Goal: Task Accomplishment & Management: Manage account settings

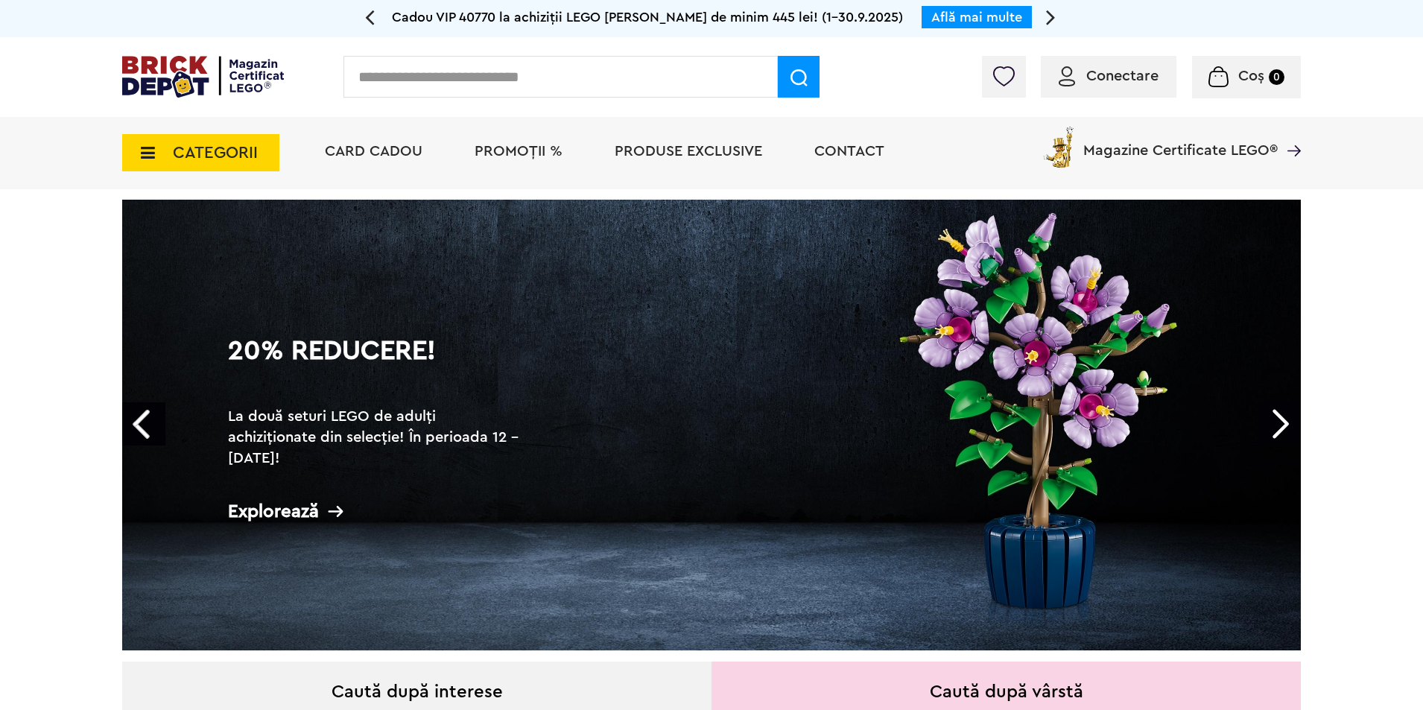
click at [1105, 77] on span "Conectare" at bounding box center [1122, 76] width 72 height 15
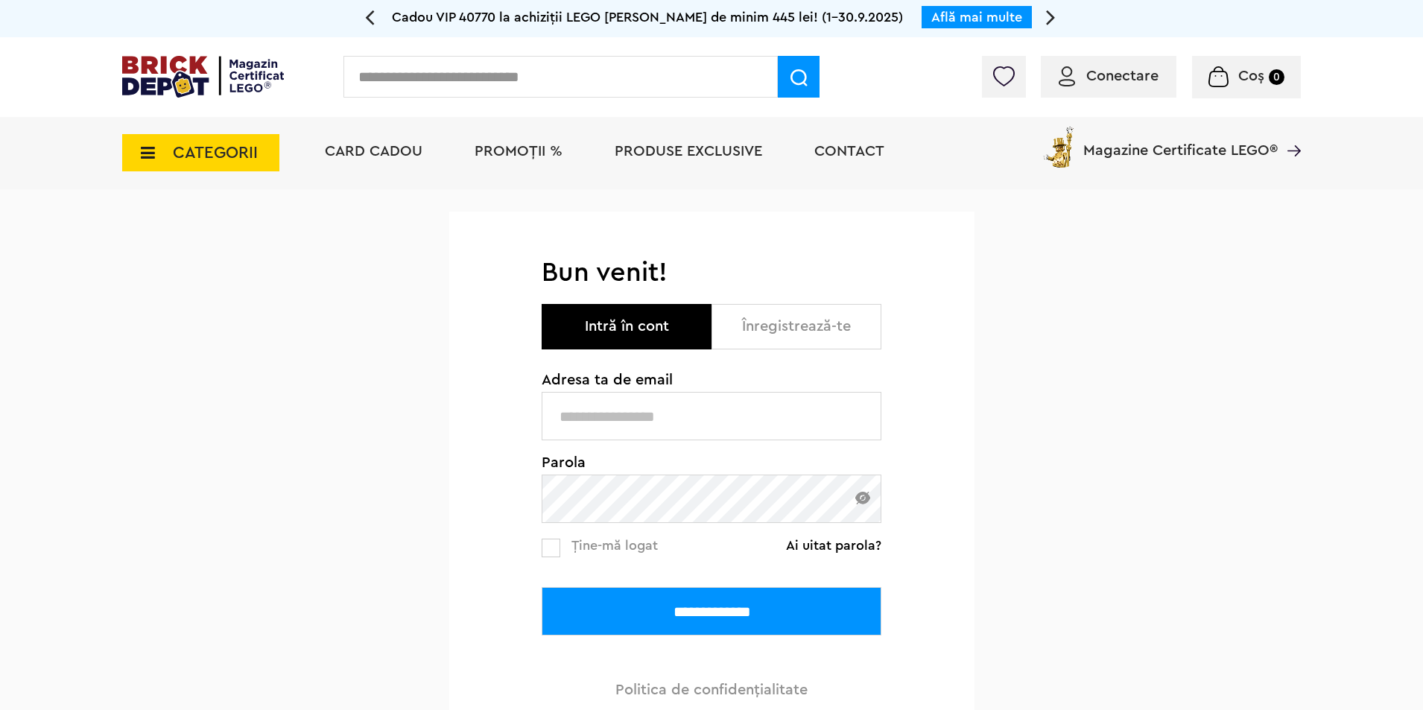
type input "**********"
click at [561, 546] on link "Ține-mă logat" at bounding box center [600, 547] width 116 height 19
click at [621, 618] on input "**********" at bounding box center [712, 611] width 340 height 48
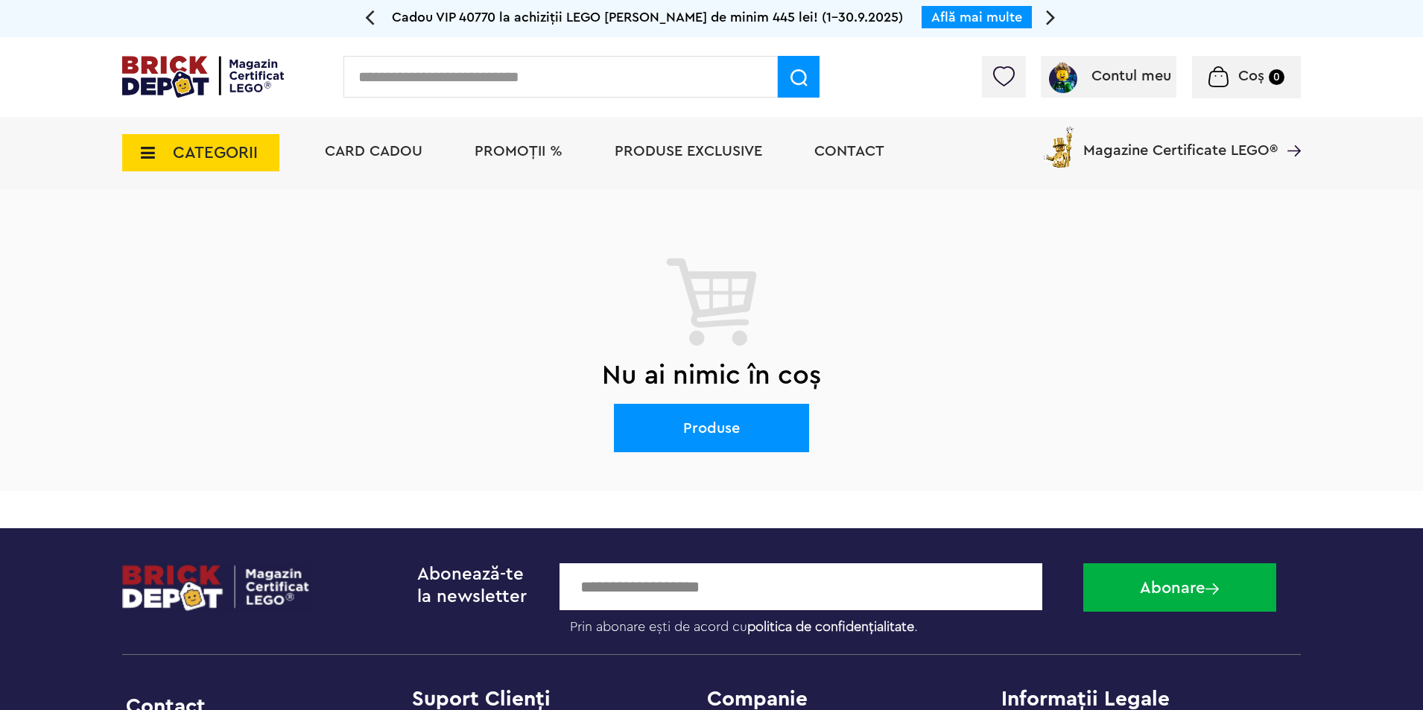
click at [1001, 87] on div at bounding box center [1004, 77] width 44 height 42
click at [1010, 84] on img at bounding box center [1003, 76] width 21 height 20
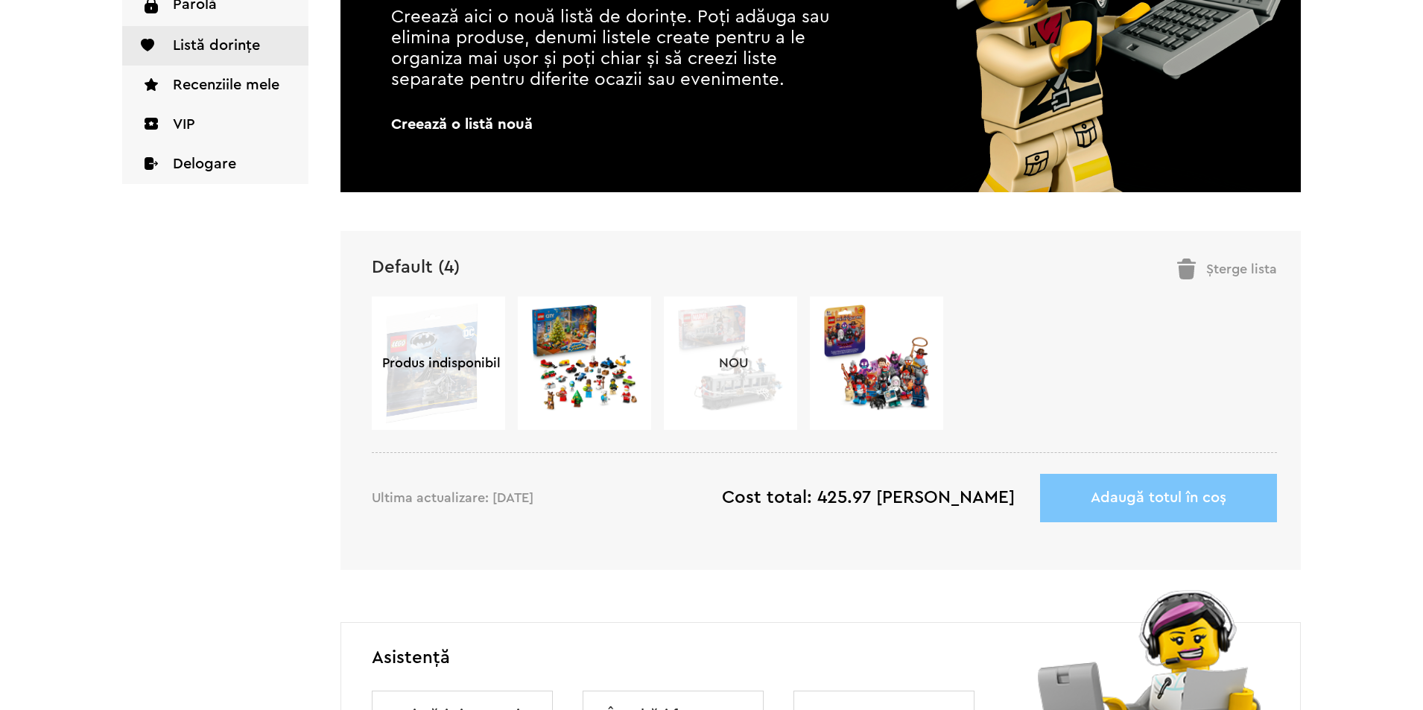
scroll to position [372, 0]
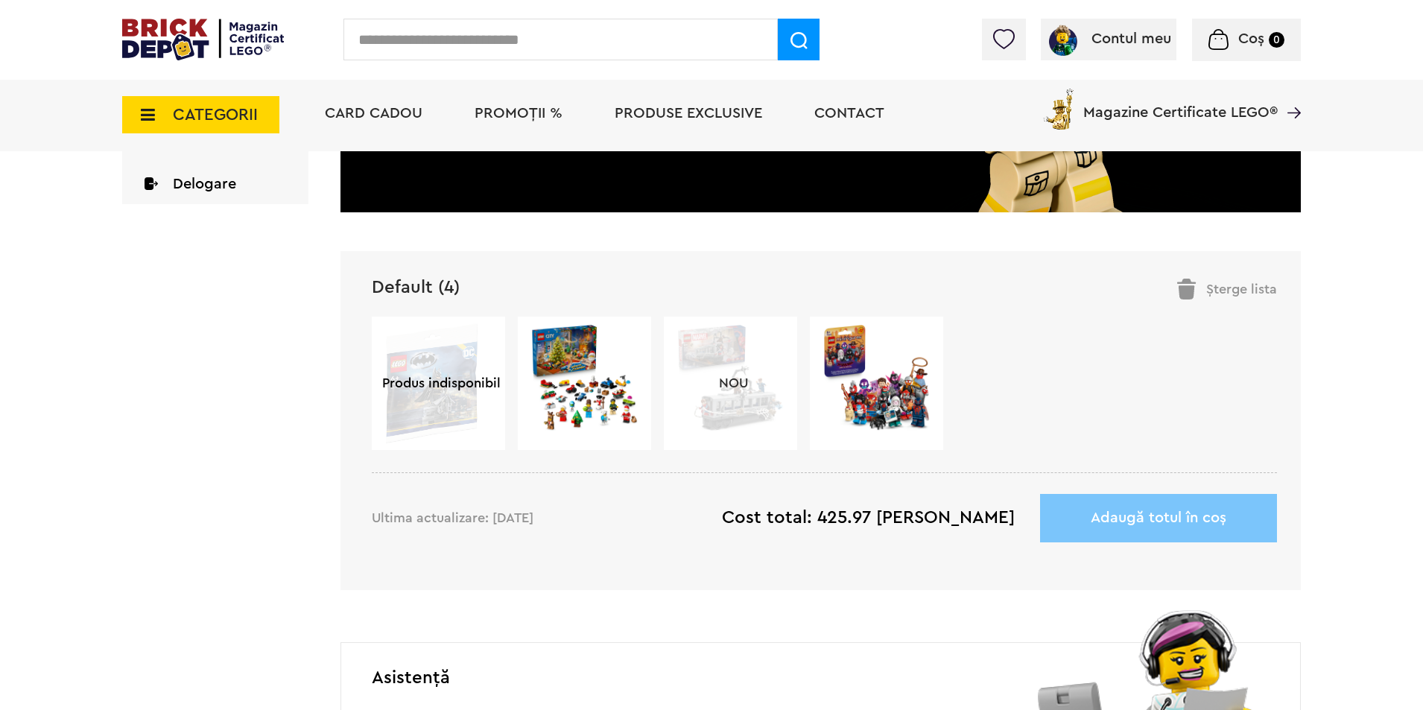
click at [890, 399] on img at bounding box center [876, 377] width 108 height 108
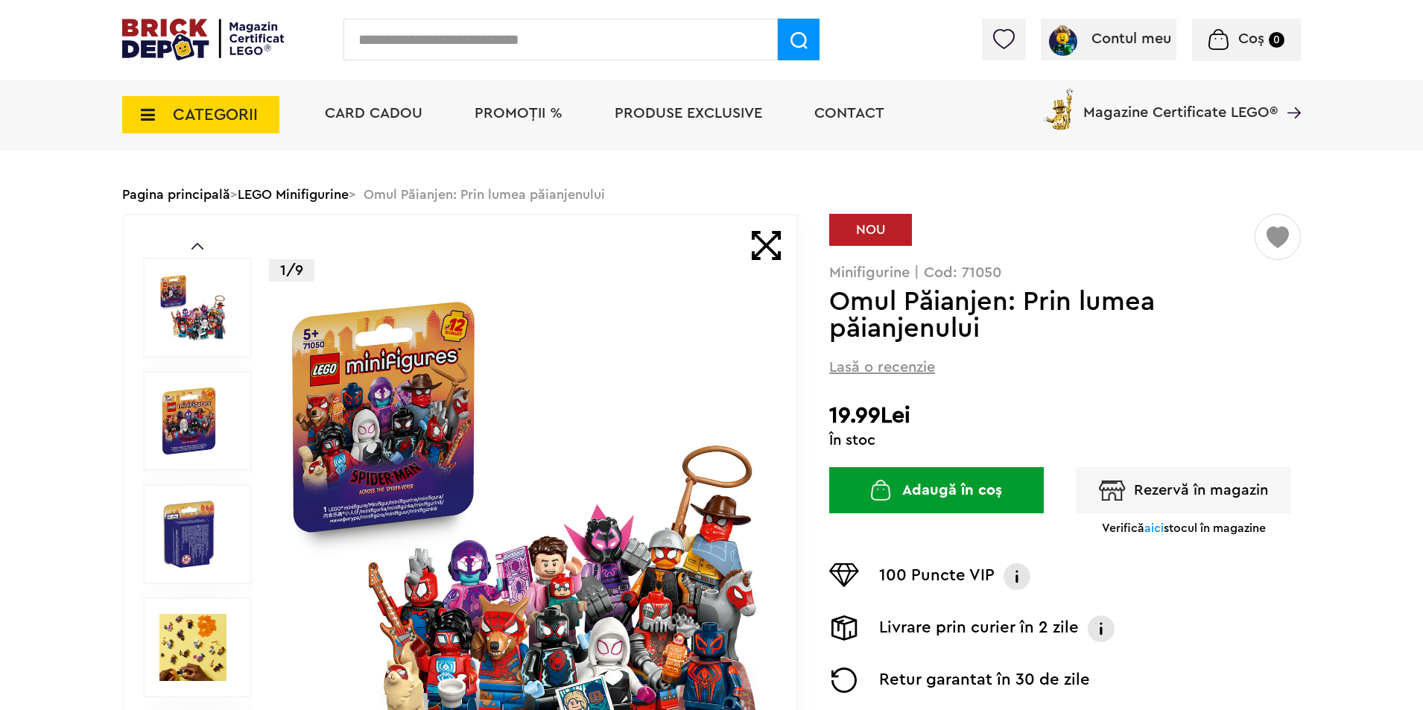
scroll to position [223, 0]
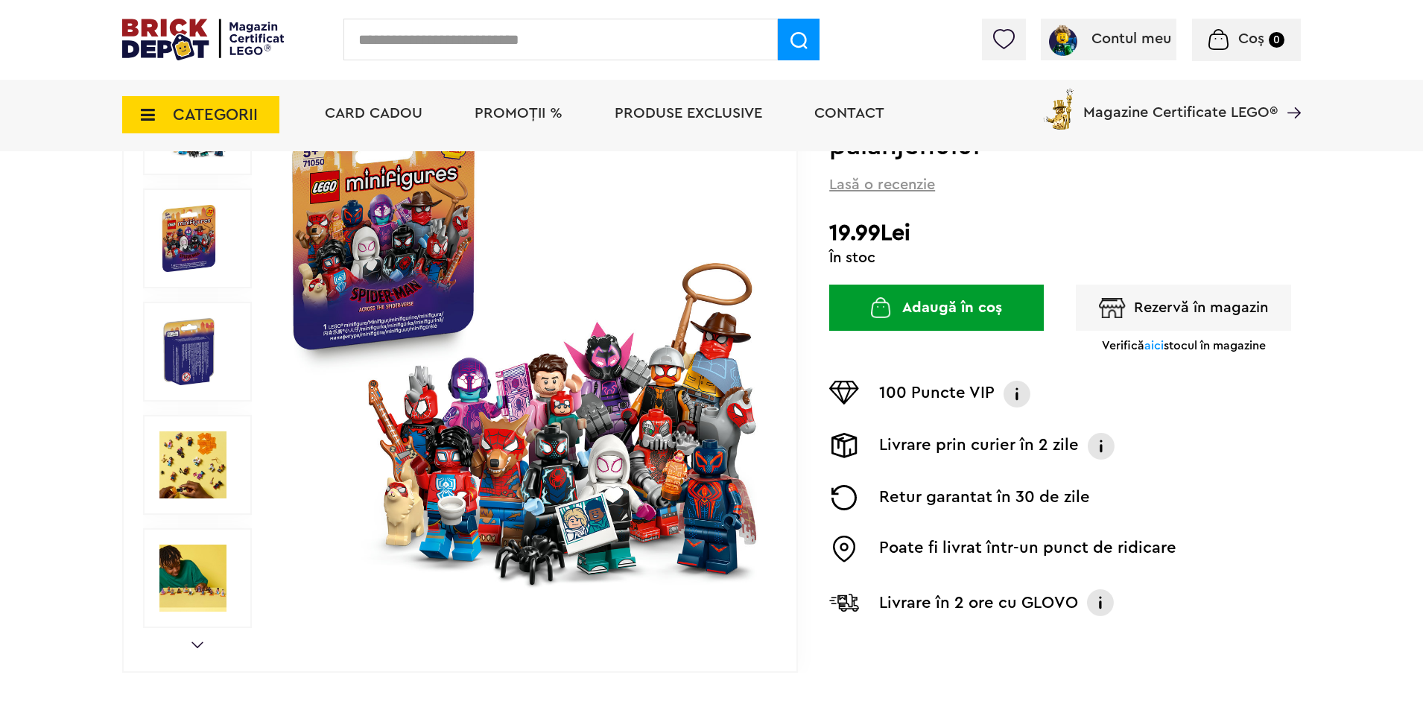
click at [1161, 349] on span "aici" at bounding box center [1153, 346] width 19 height 12
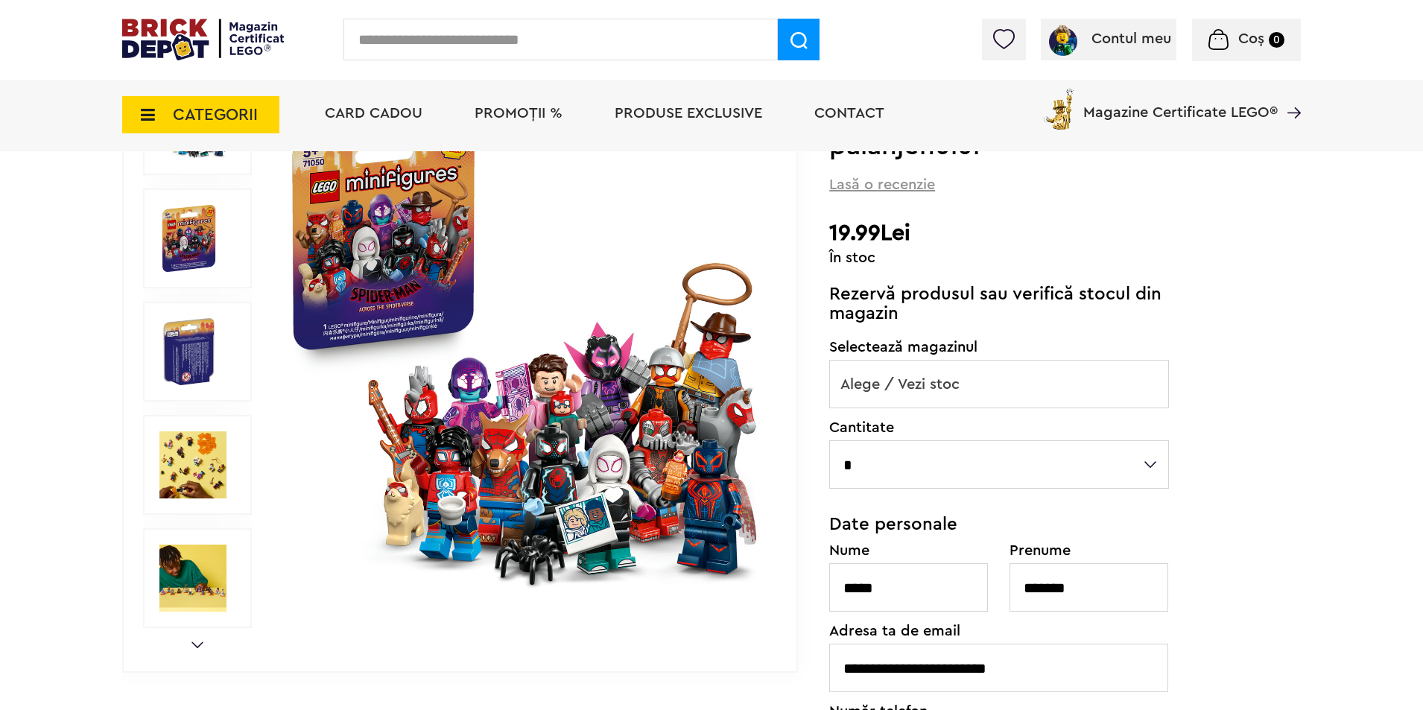
click at [1091, 364] on span "Alege / Vezi stoc" at bounding box center [999, 385] width 338 height 48
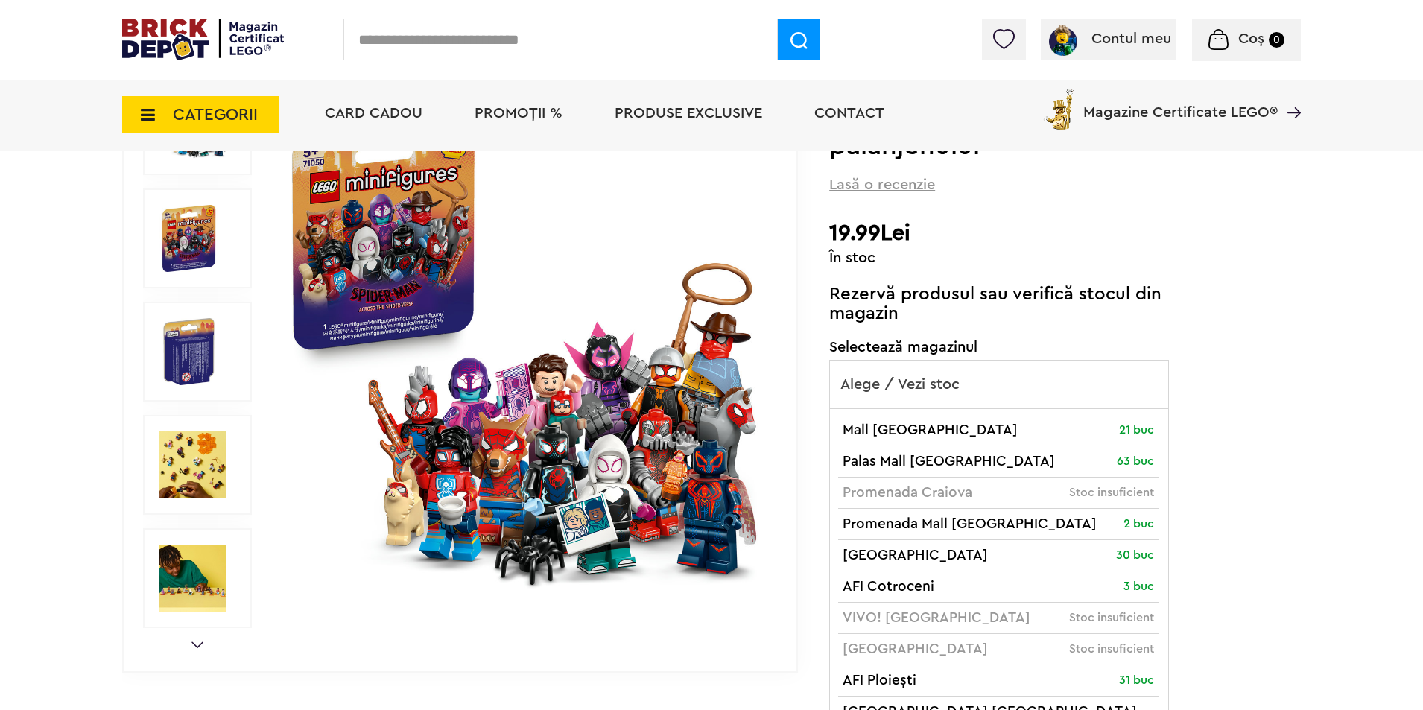
click at [1294, 424] on div "Default ( 3 ) Creează o listă nouă NOU Minifigurine | Cod: 71050 Omul Păianjen:…" at bounding box center [1064, 470] width 471 height 879
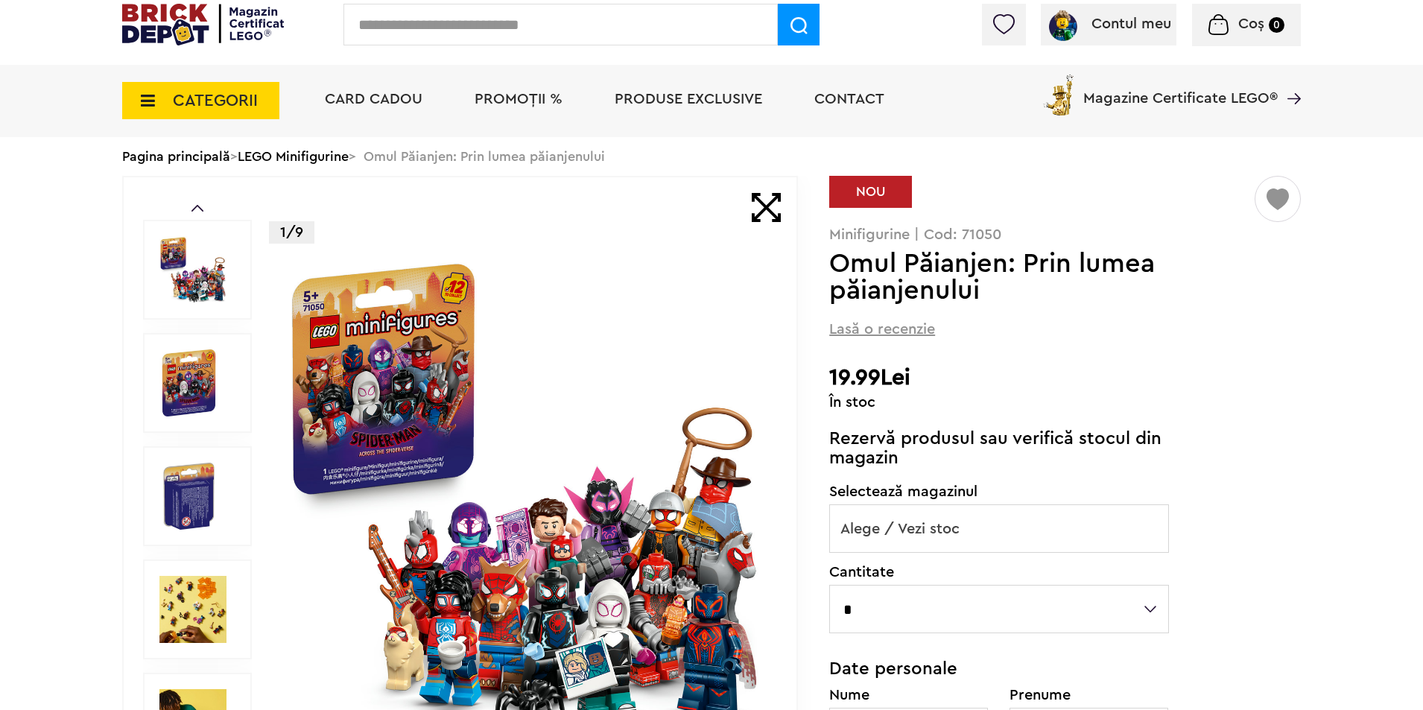
scroll to position [0, 0]
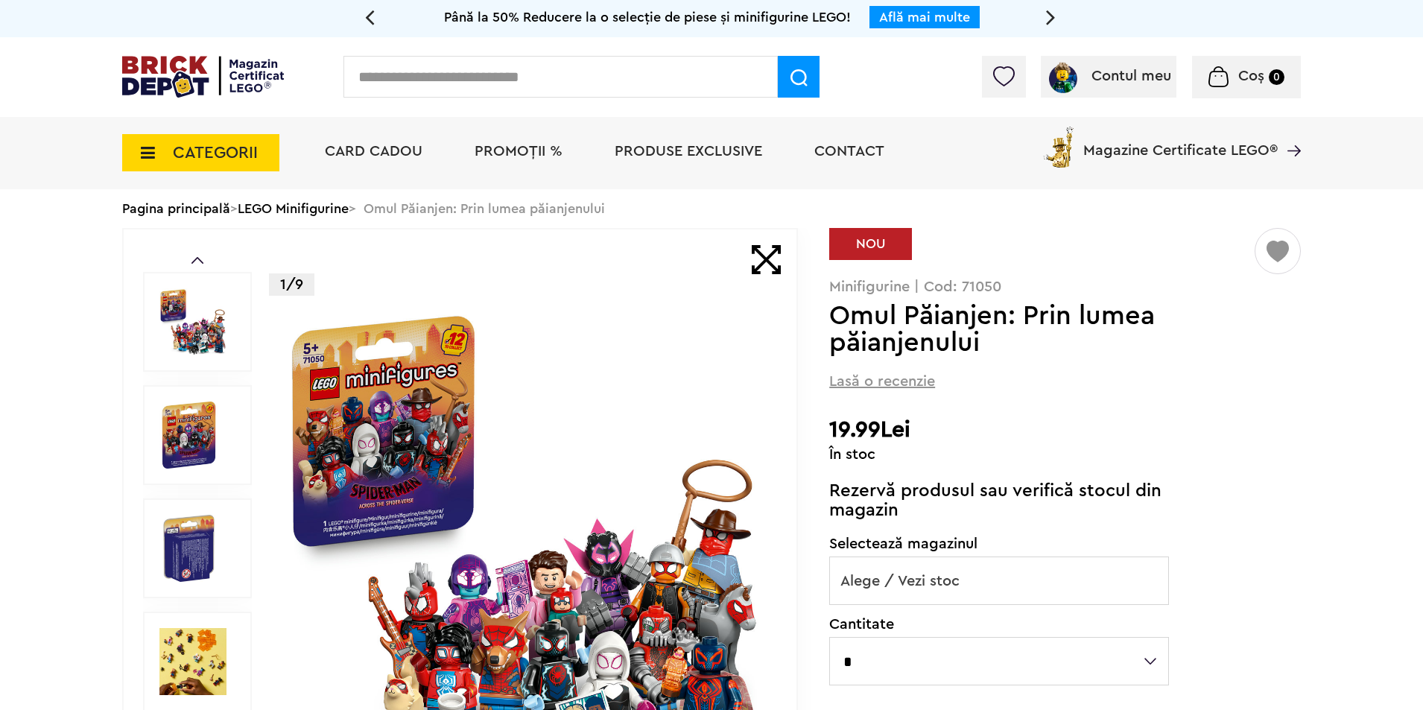
click at [1003, 79] on img at bounding box center [1003, 76] width 21 height 20
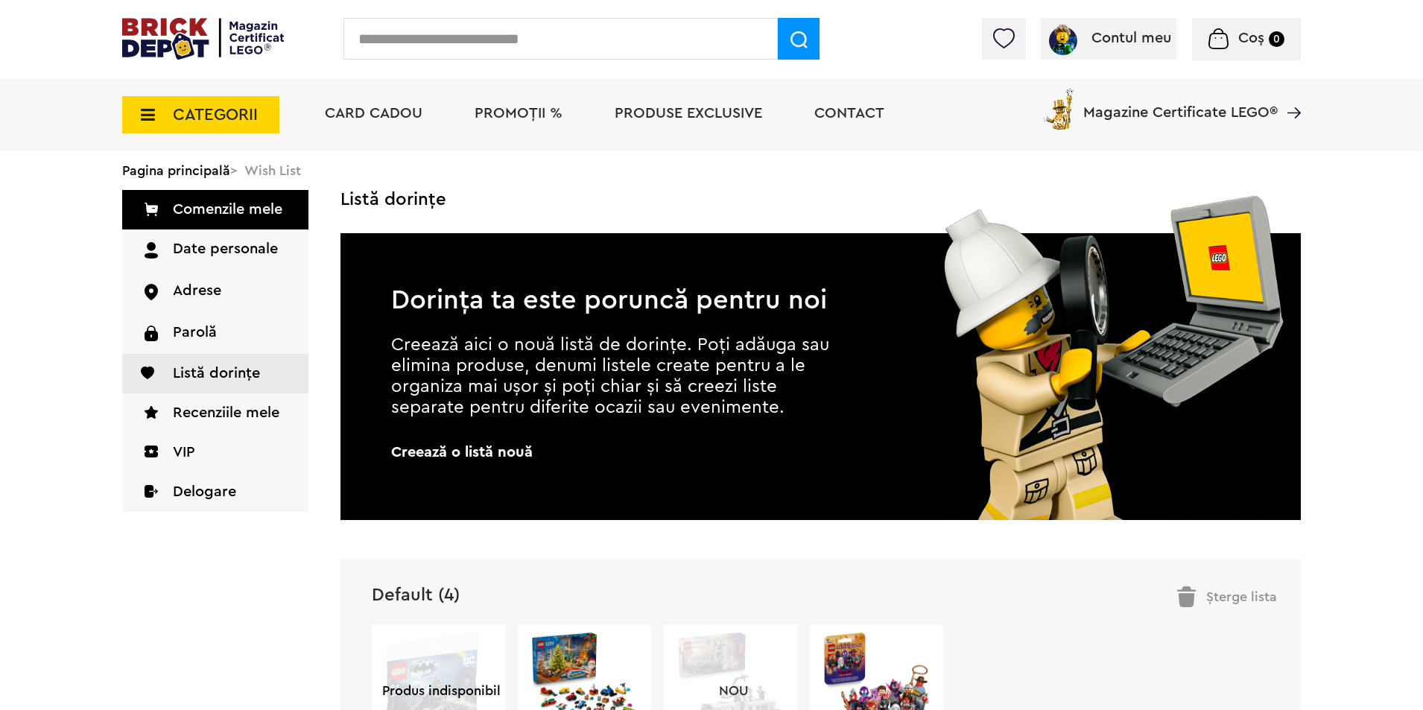
scroll to position [223, 0]
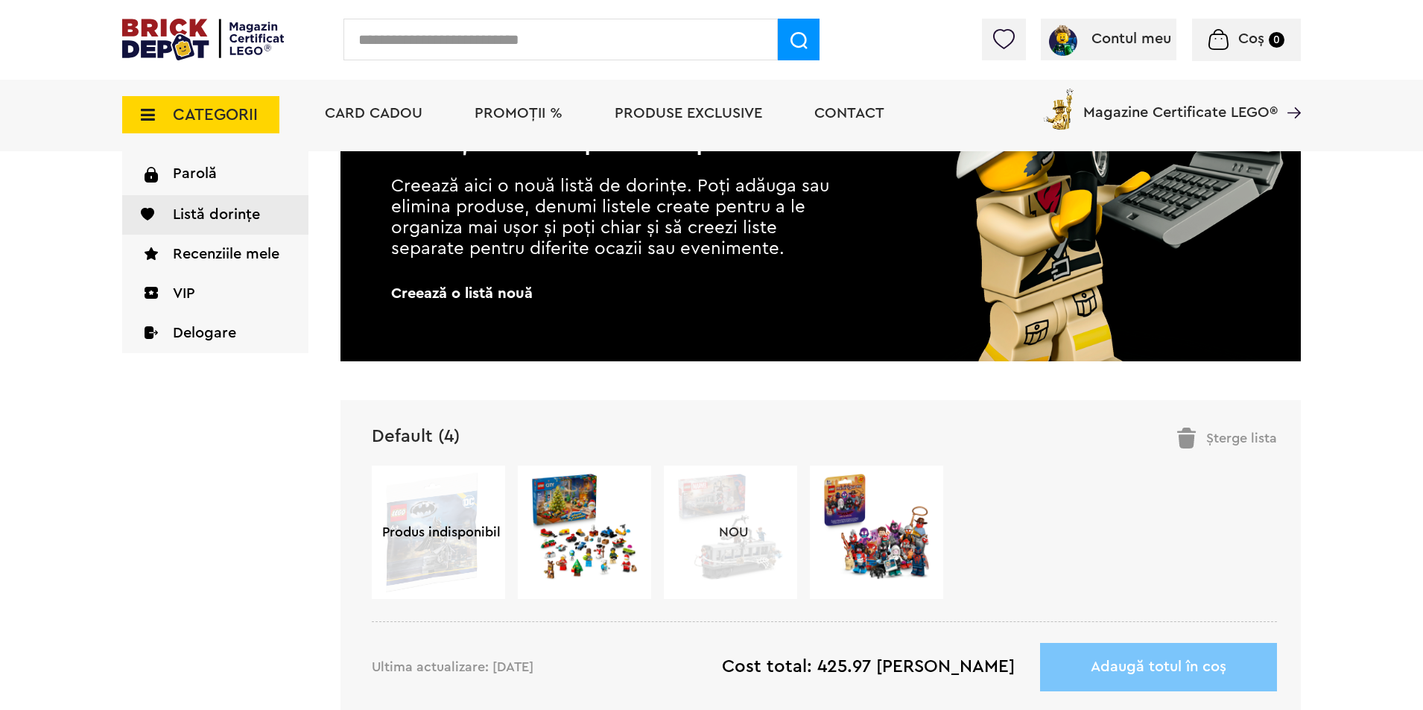
click at [715, 515] on div "NOU" at bounding box center [730, 532] width 133 height 133
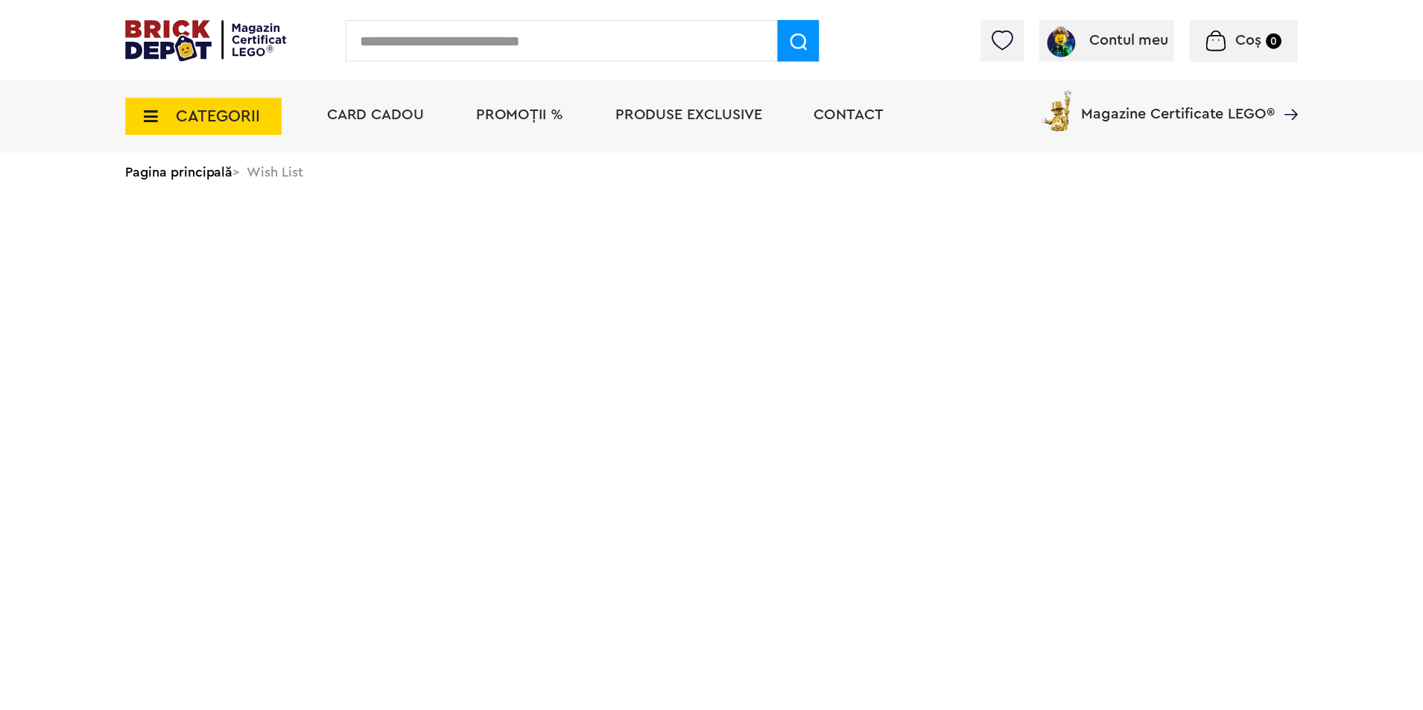
scroll to position [223, 0]
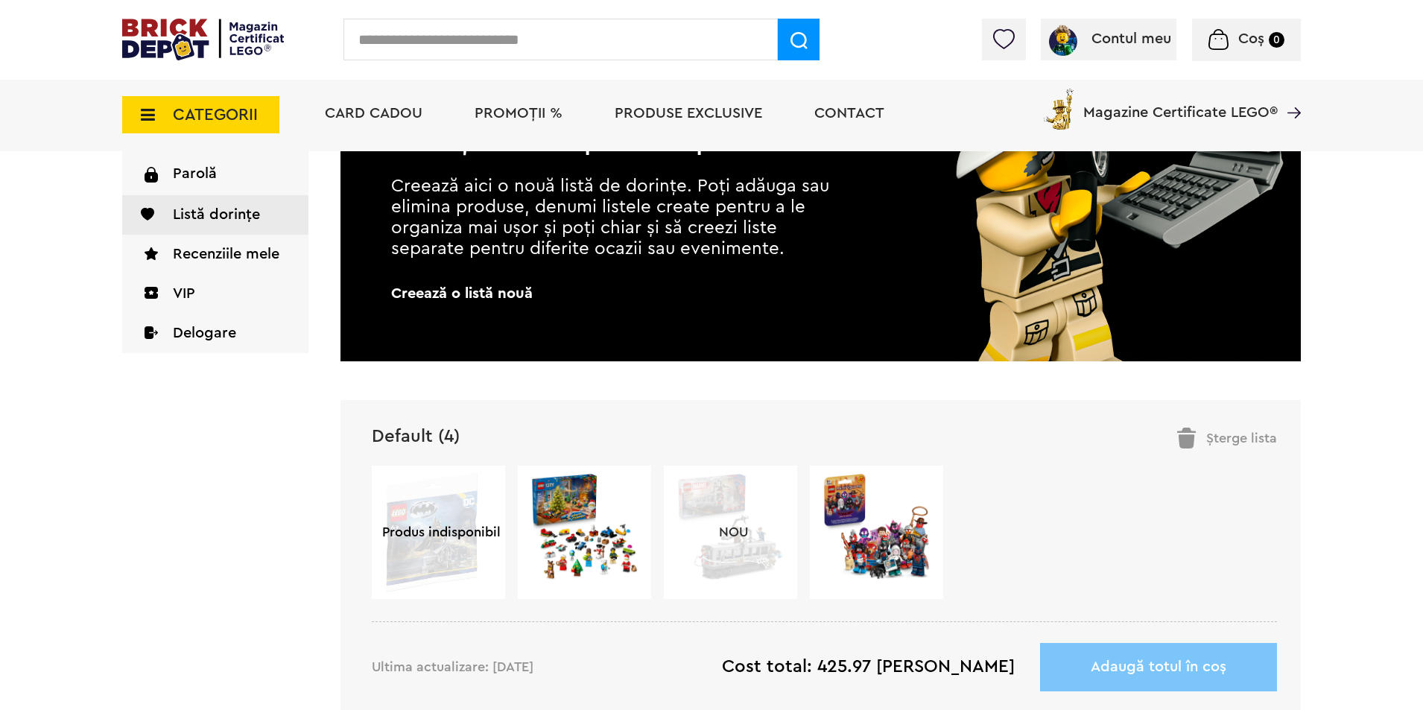
click at [593, 503] on img at bounding box center [584, 526] width 108 height 108
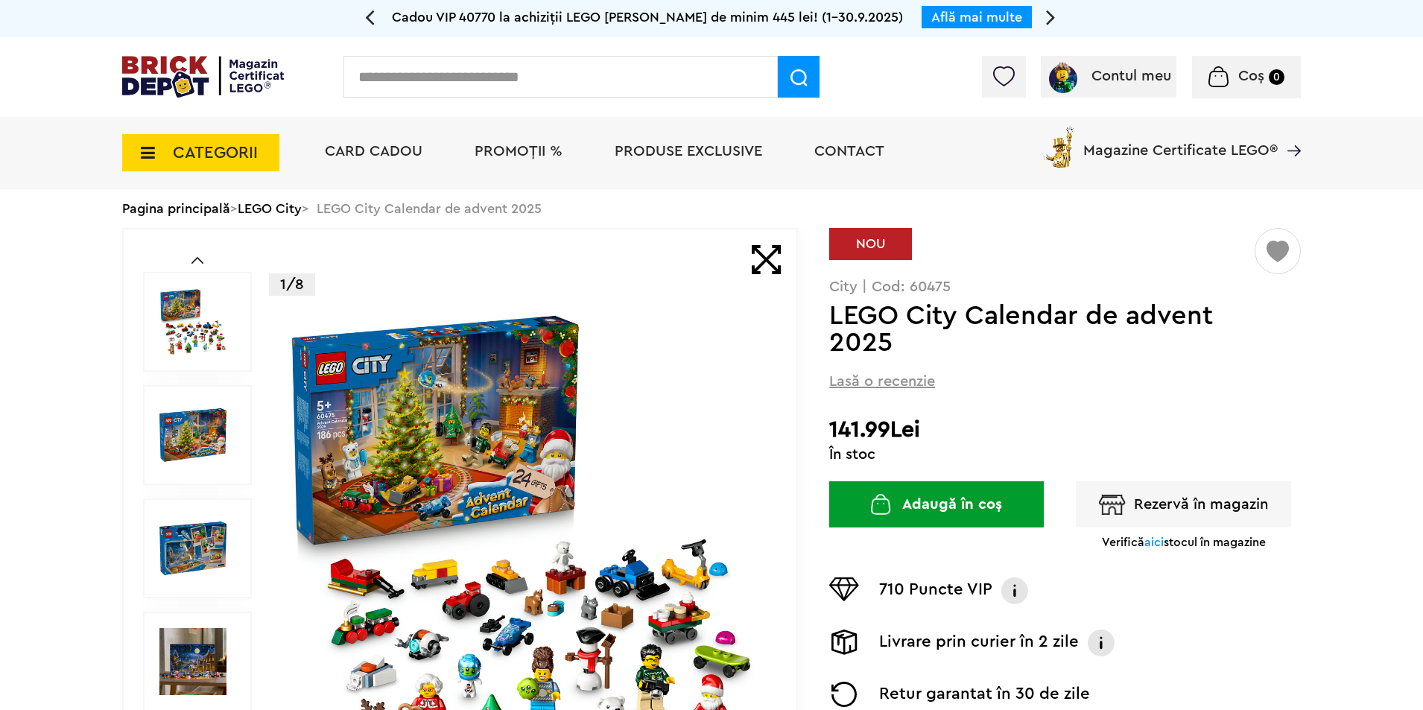
click at [1148, 543] on span "aici" at bounding box center [1153, 542] width 19 height 12
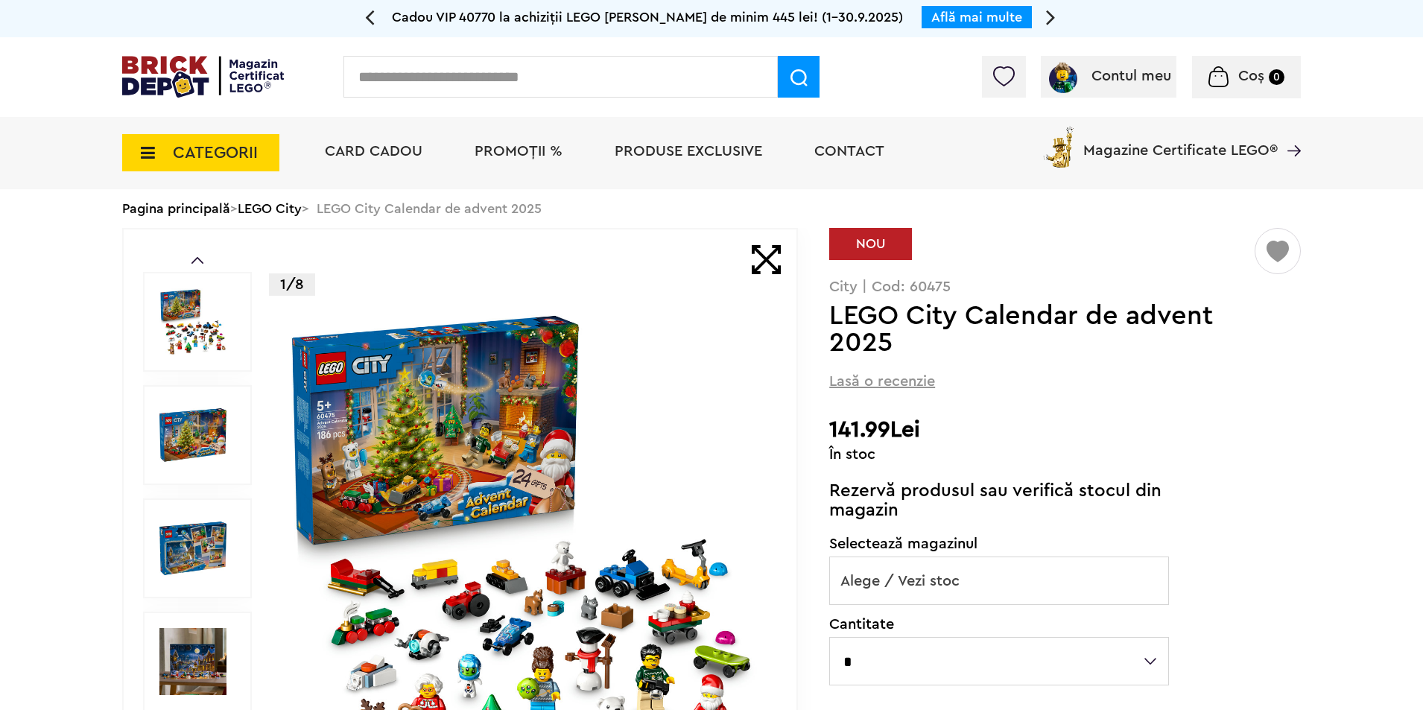
click at [1056, 576] on span "Alege / Vezi stoc" at bounding box center [999, 581] width 338 height 48
click at [1292, 545] on div "Default ( 3 ) Creează o listă nouă NOU City | Cod: 60475 LEGO City Calendar de …" at bounding box center [1064, 667] width 471 height 879
